Goal: Check status: Check status

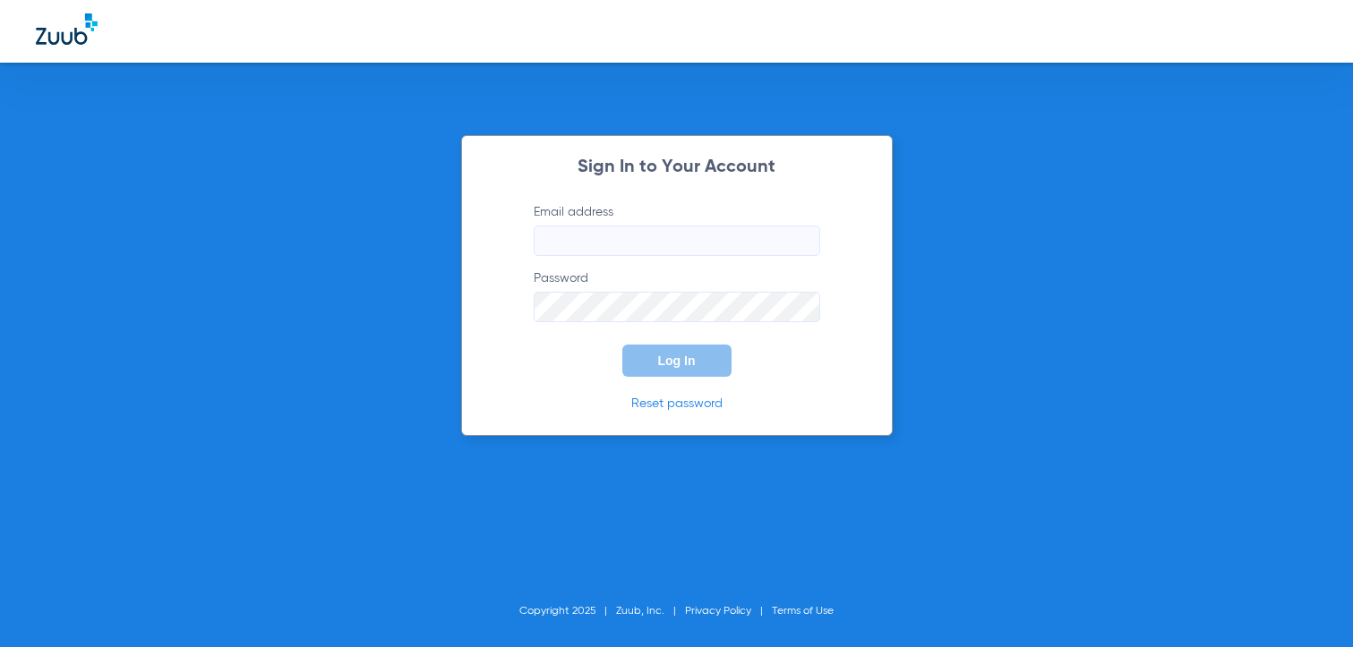
type input "[EMAIL_ADDRESS][DOMAIN_NAME]"
click at [675, 359] on span "Log In" at bounding box center [677, 361] width 38 height 14
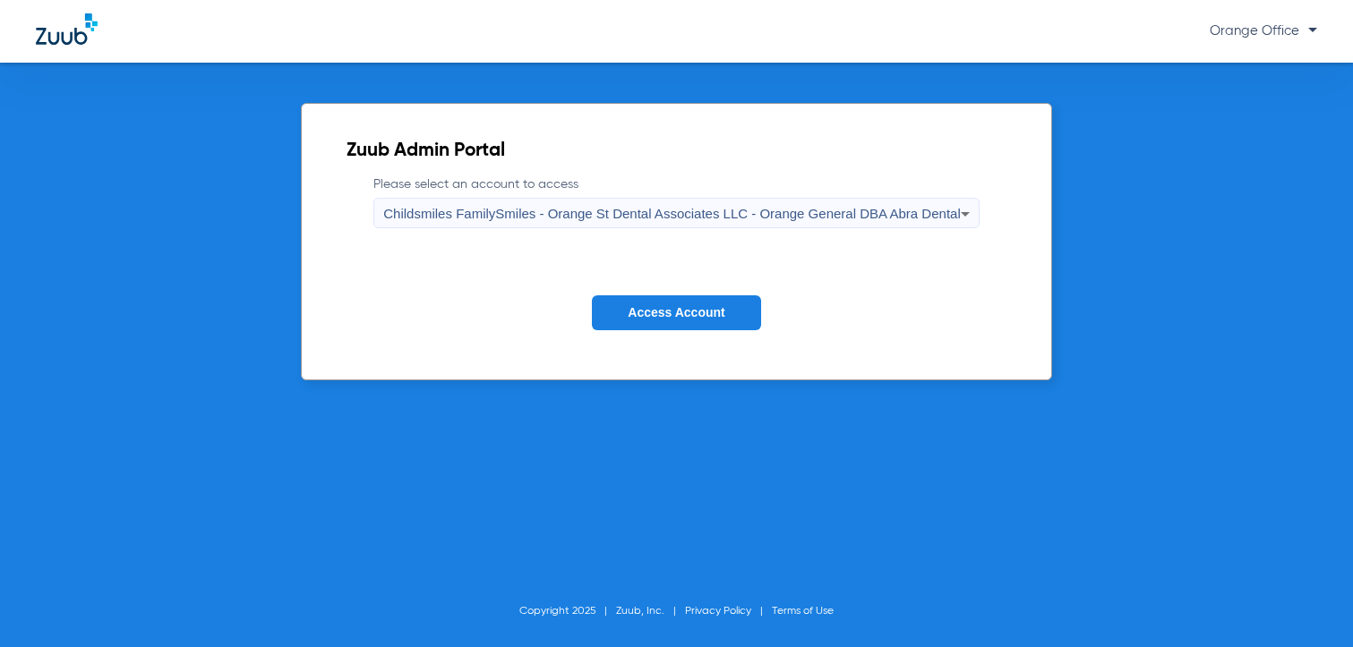
click at [662, 316] on span "Access Account" at bounding box center [676, 312] width 97 height 14
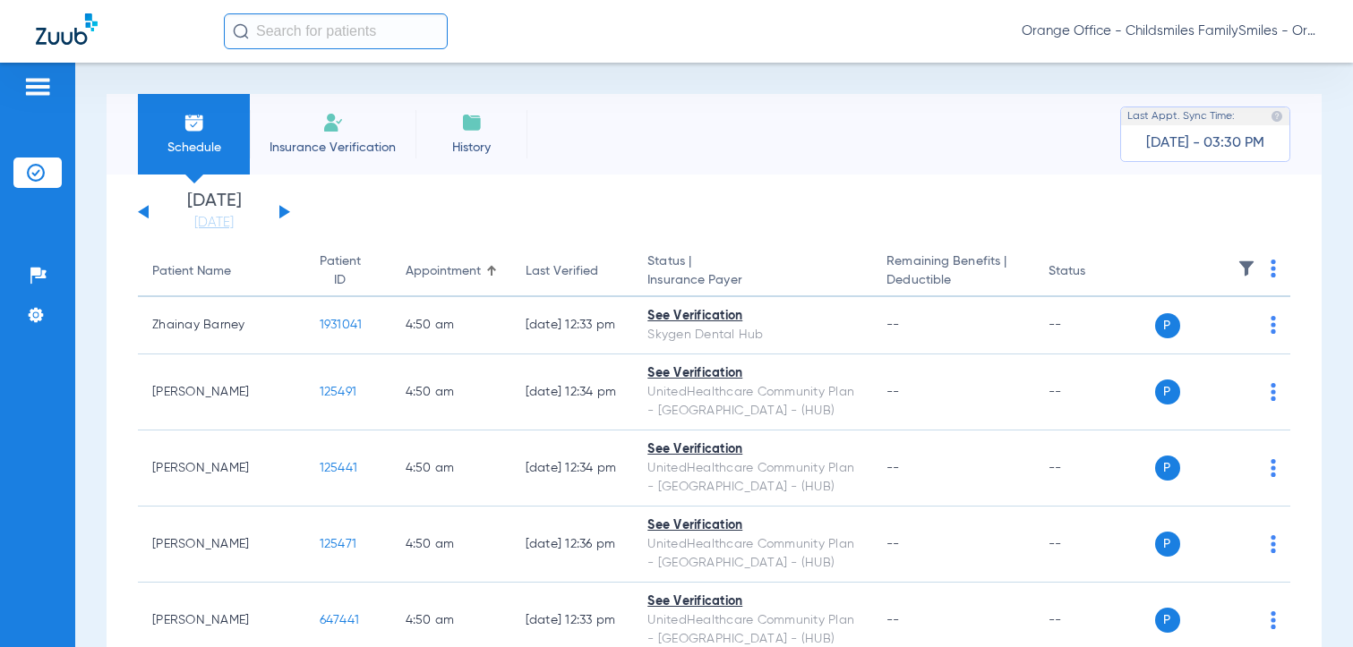
click at [315, 28] on input "text" at bounding box center [336, 31] width 224 height 36
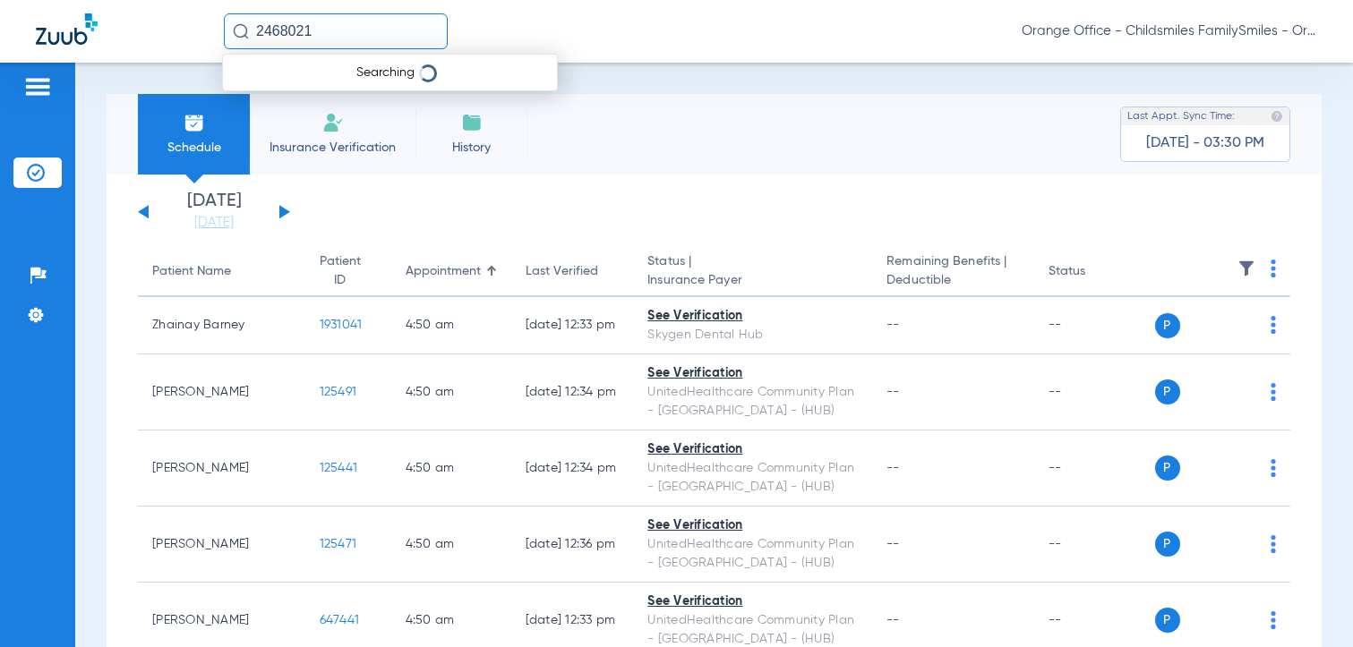
type input "2468021"
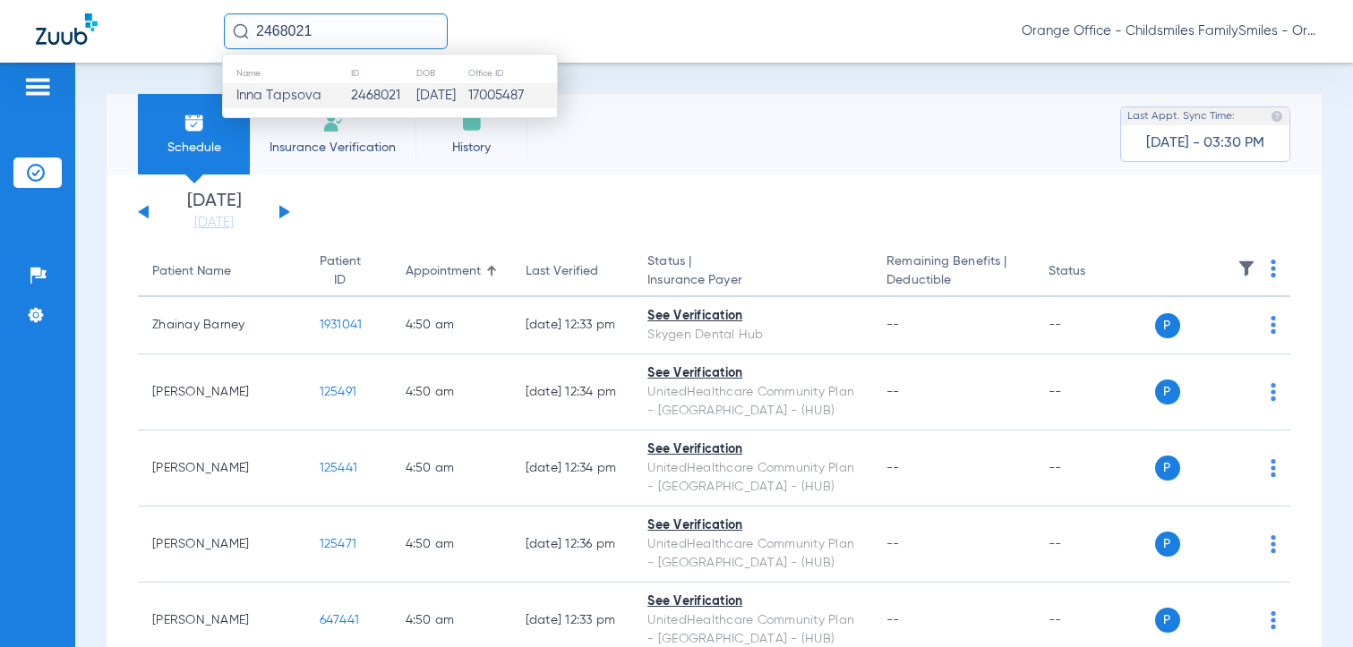
click at [350, 97] on td "2468021" at bounding box center [382, 95] width 65 height 25
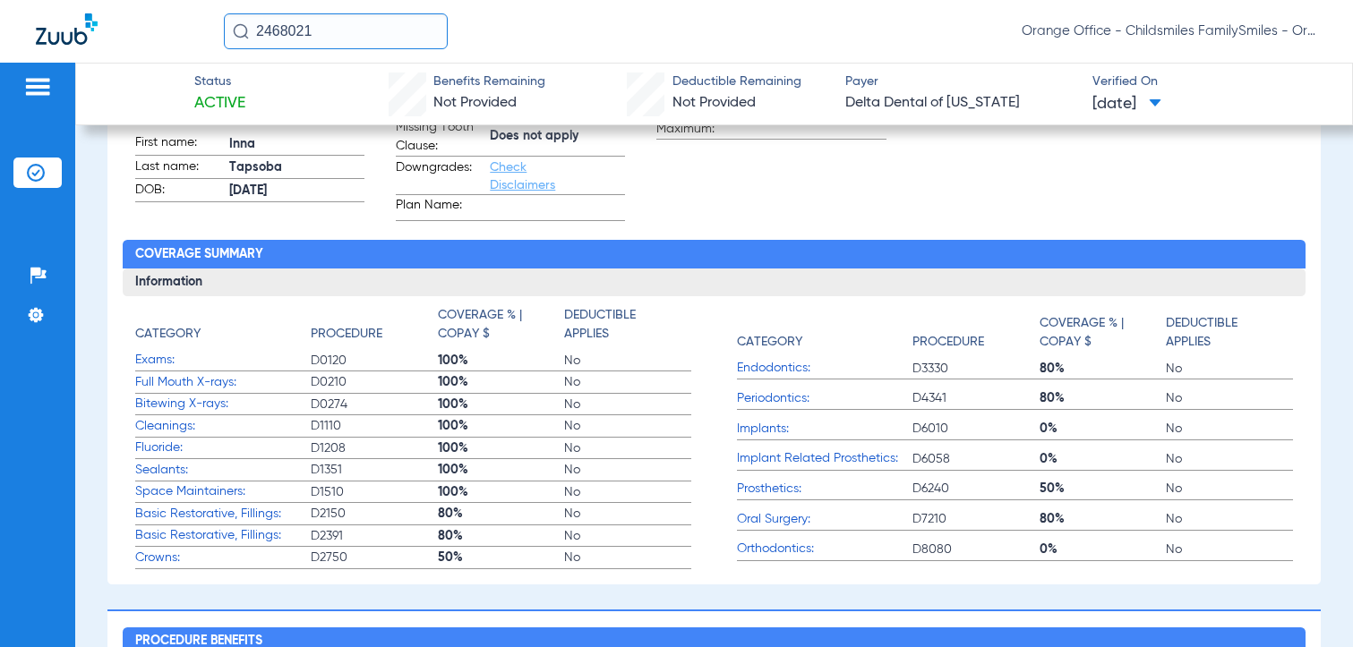
scroll to position [448, 0]
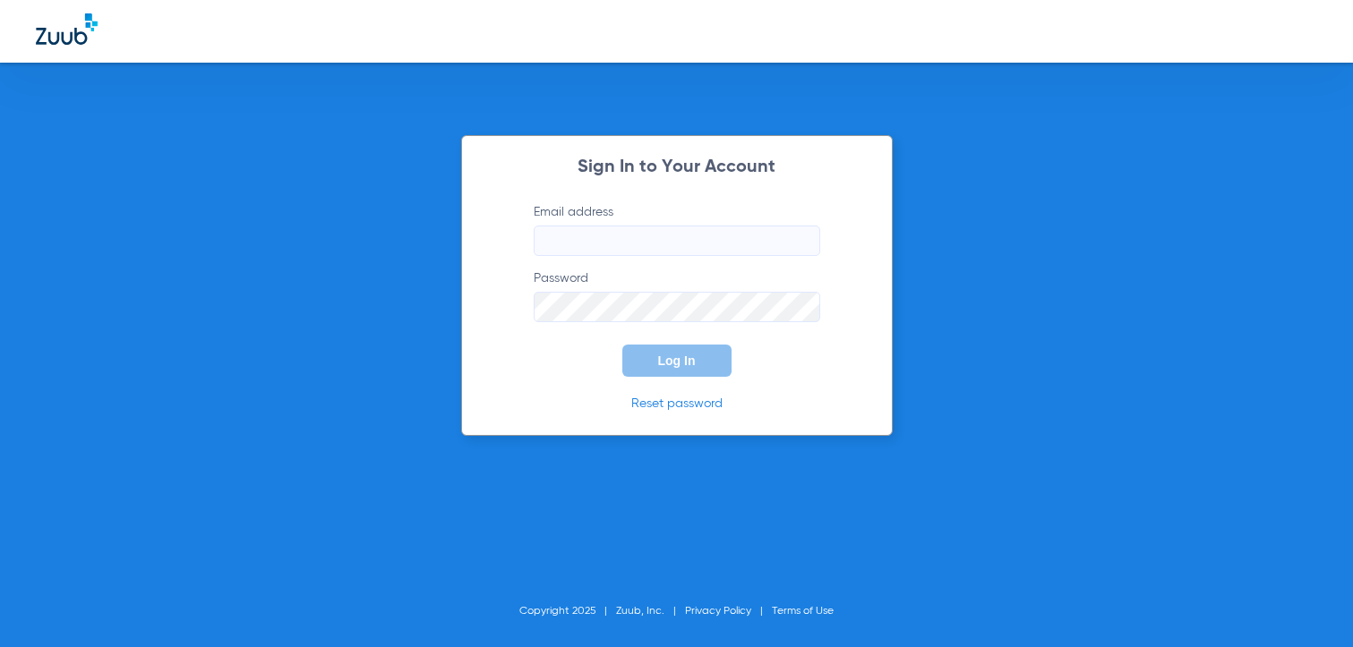
type input "[EMAIL_ADDRESS][DOMAIN_NAME]"
